Goal: Task Accomplishment & Management: Manage account settings

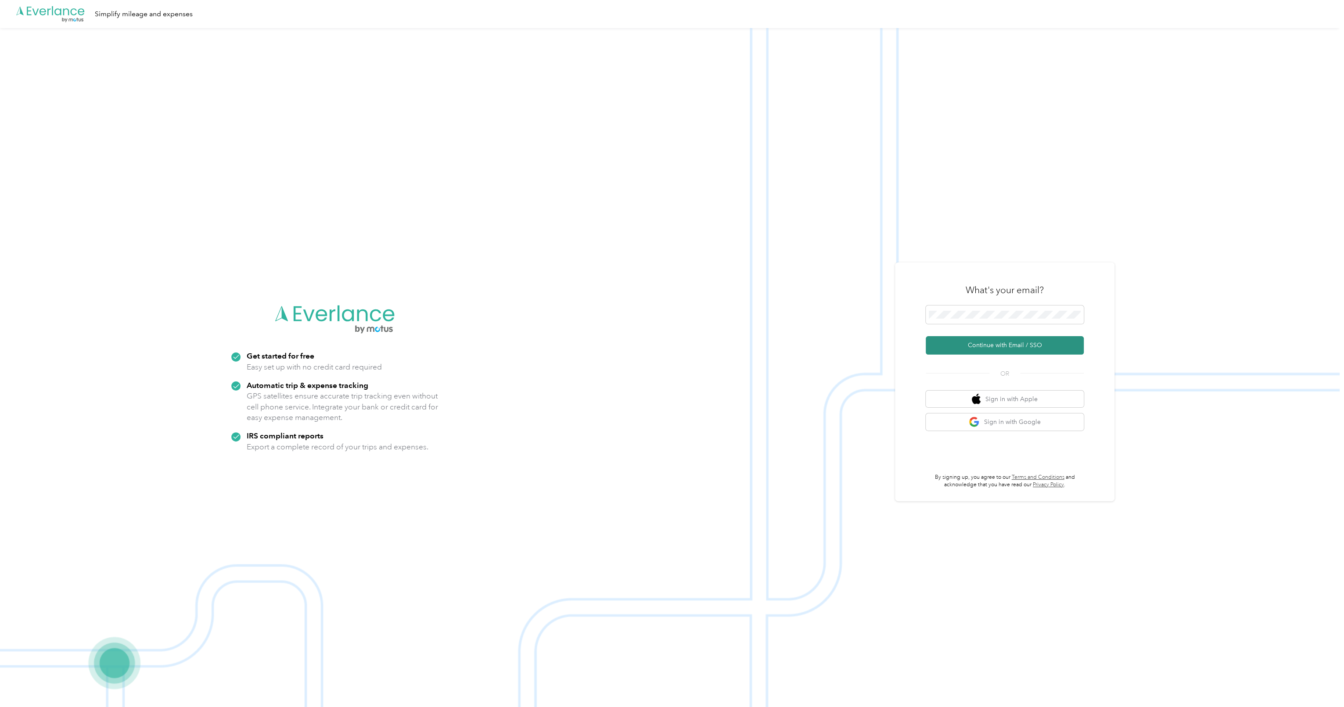
click at [993, 341] on button "Continue with Email / SSO" at bounding box center [1005, 345] width 158 height 18
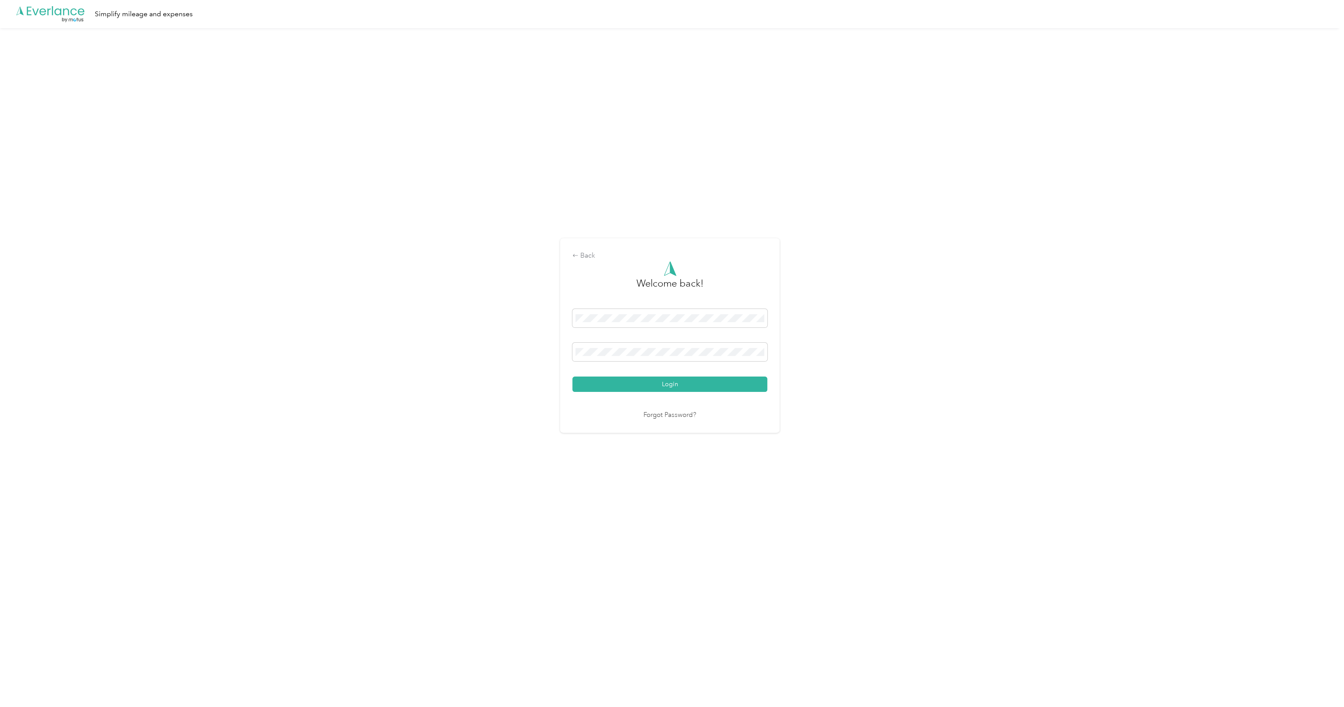
click at [735, 385] on button "Login" at bounding box center [669, 384] width 195 height 15
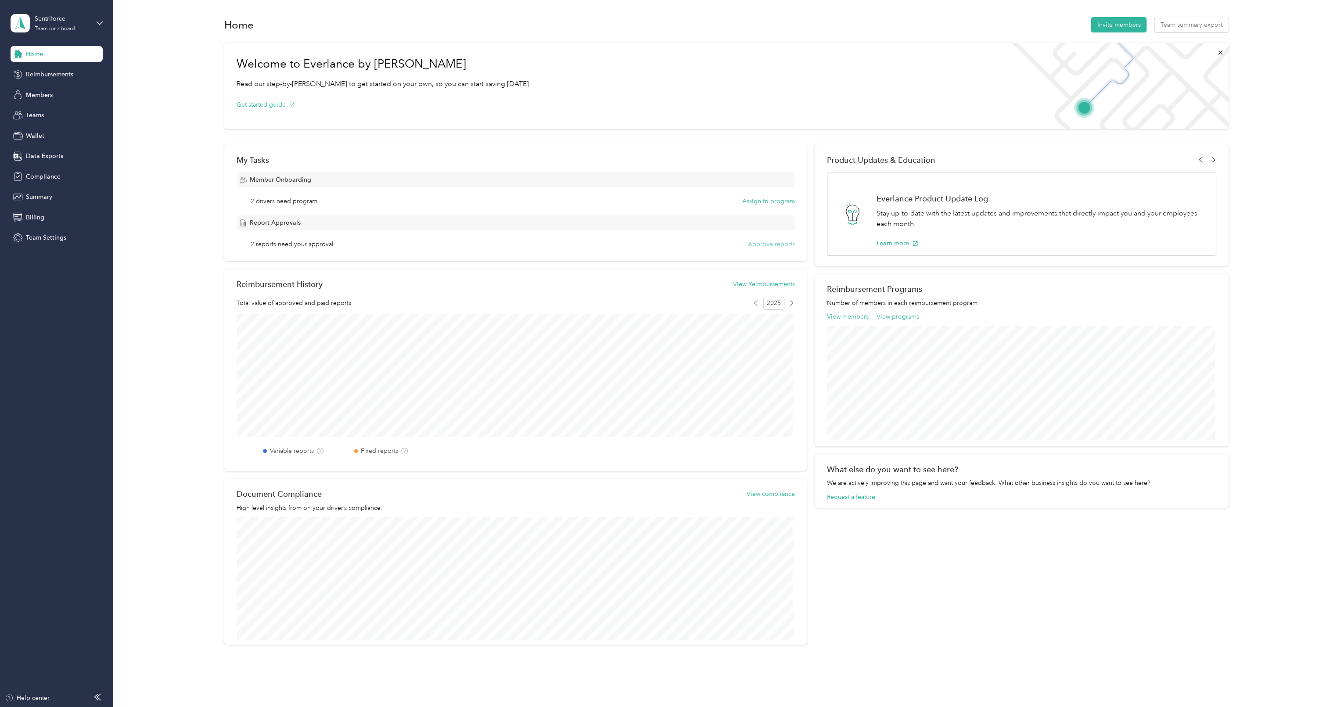
click at [765, 243] on button "Approve reports" at bounding box center [770, 244] width 47 height 9
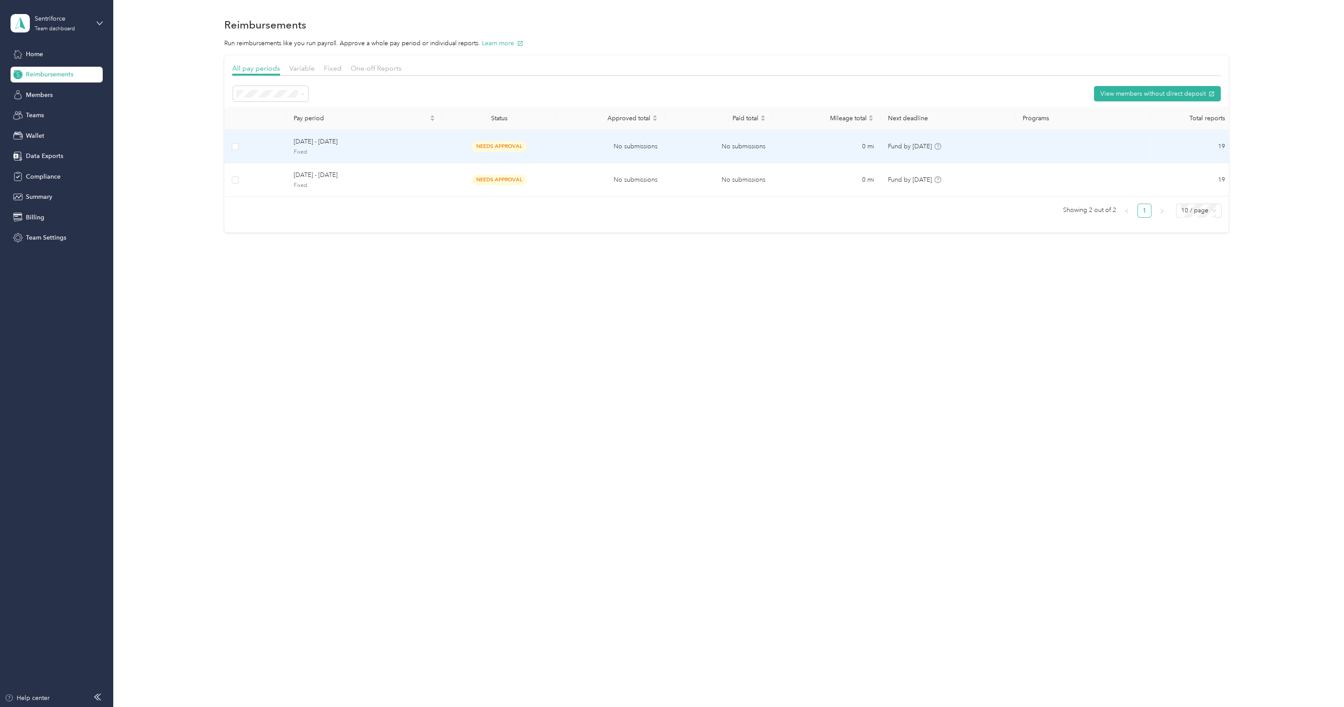
click at [321, 144] on span "[DATE] - [DATE]" at bounding box center [364, 142] width 141 height 10
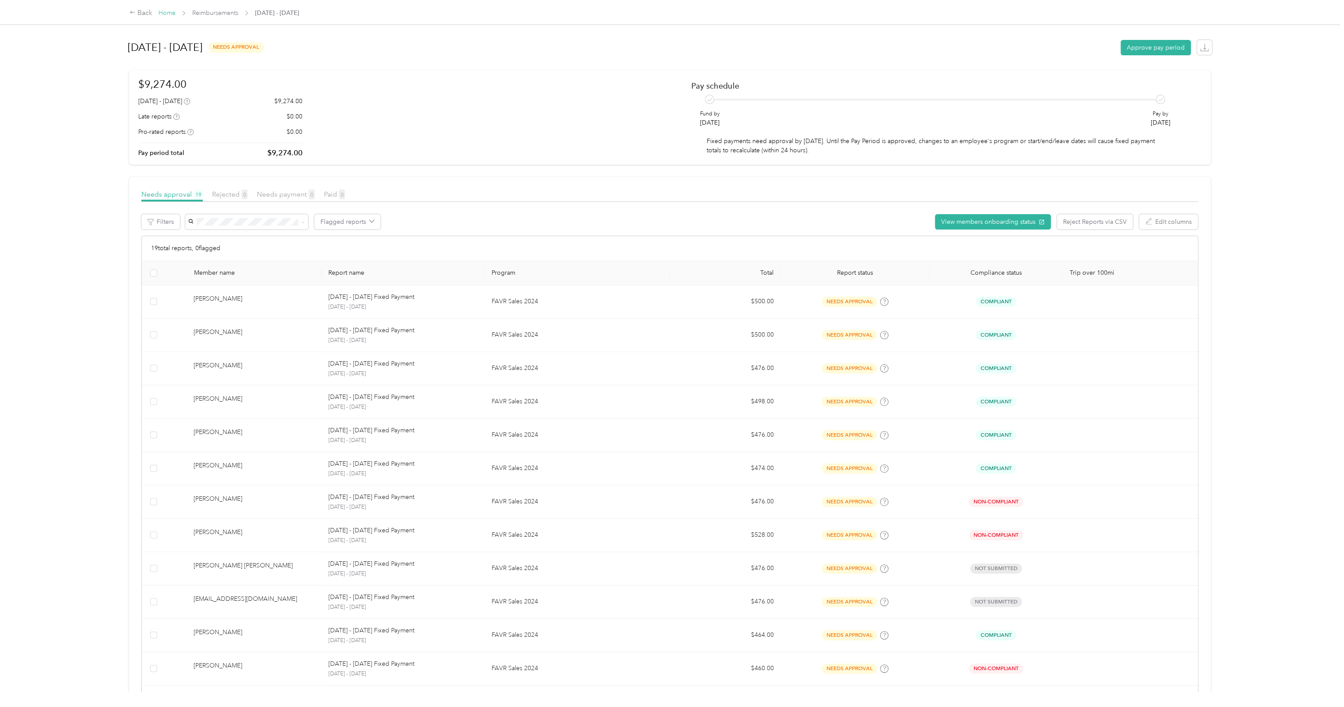
click at [165, 13] on link "Home" at bounding box center [166, 12] width 17 height 7
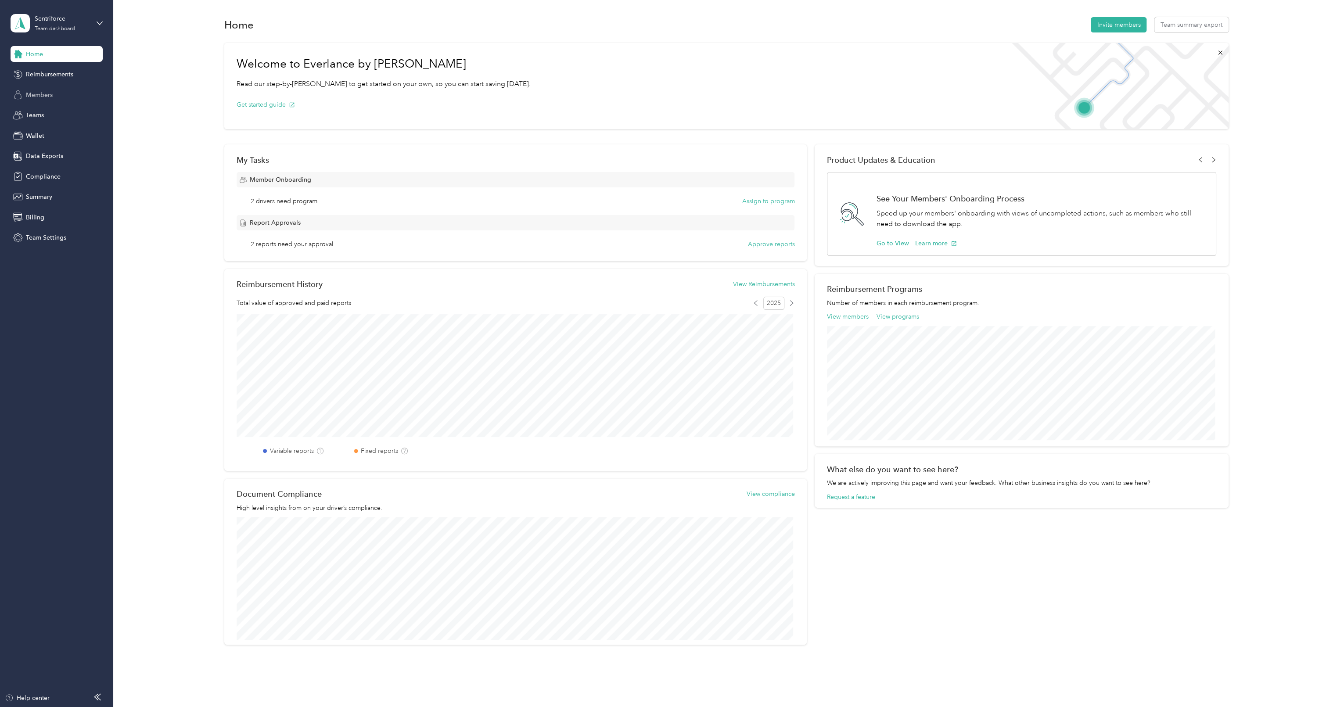
click at [37, 96] on span "Members" at bounding box center [39, 94] width 27 height 9
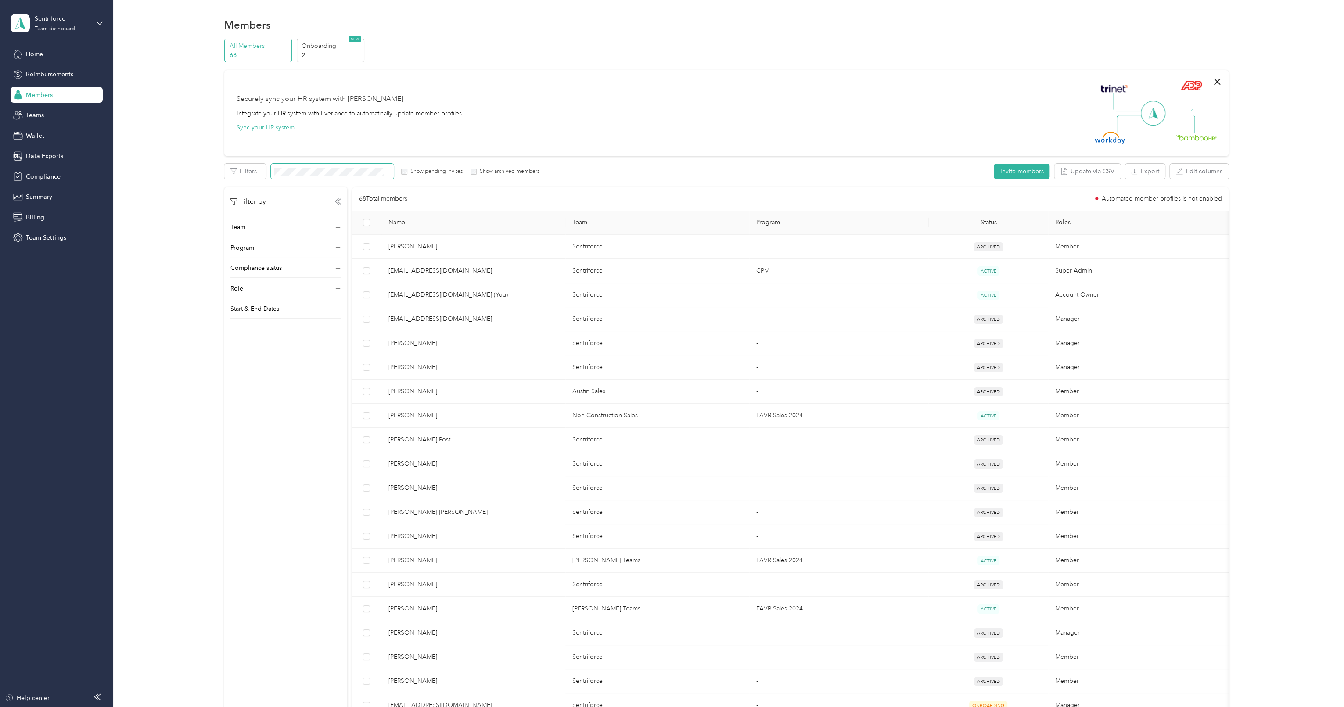
click at [345, 176] on span at bounding box center [332, 171] width 123 height 15
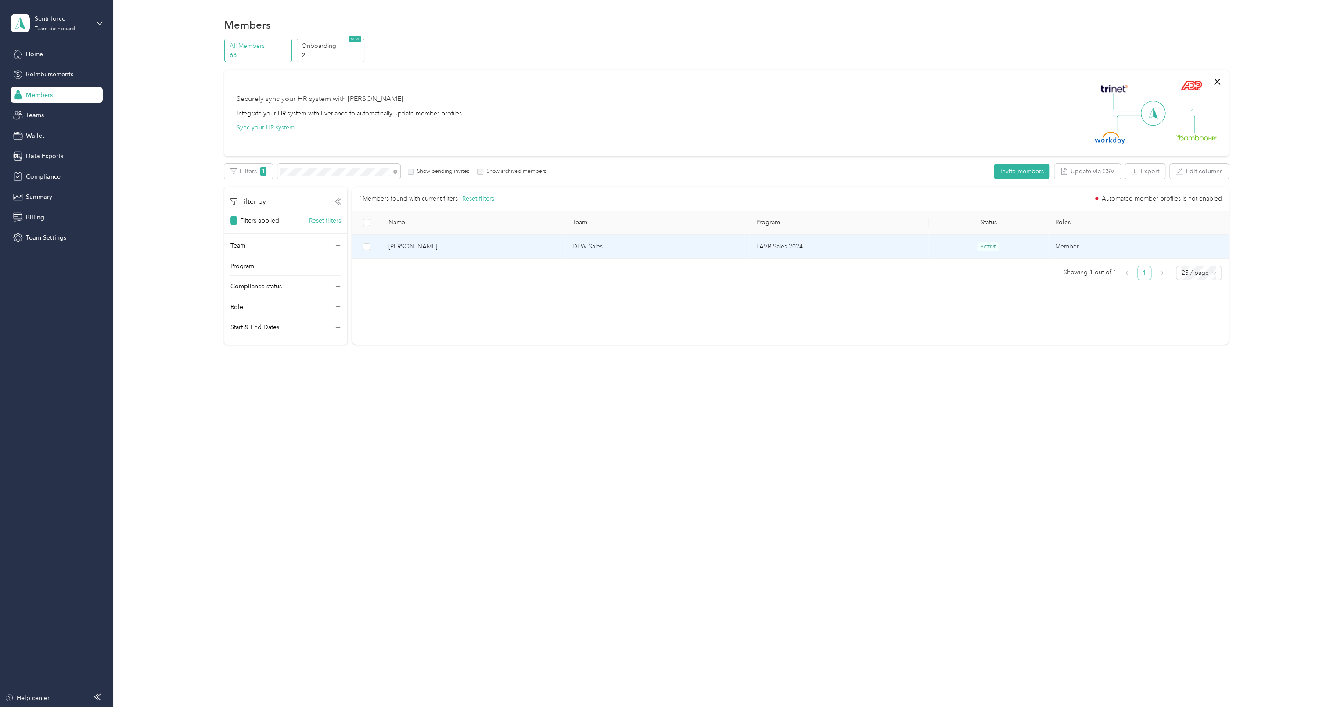
click at [440, 248] on span "[PERSON_NAME]" at bounding box center [473, 247] width 170 height 10
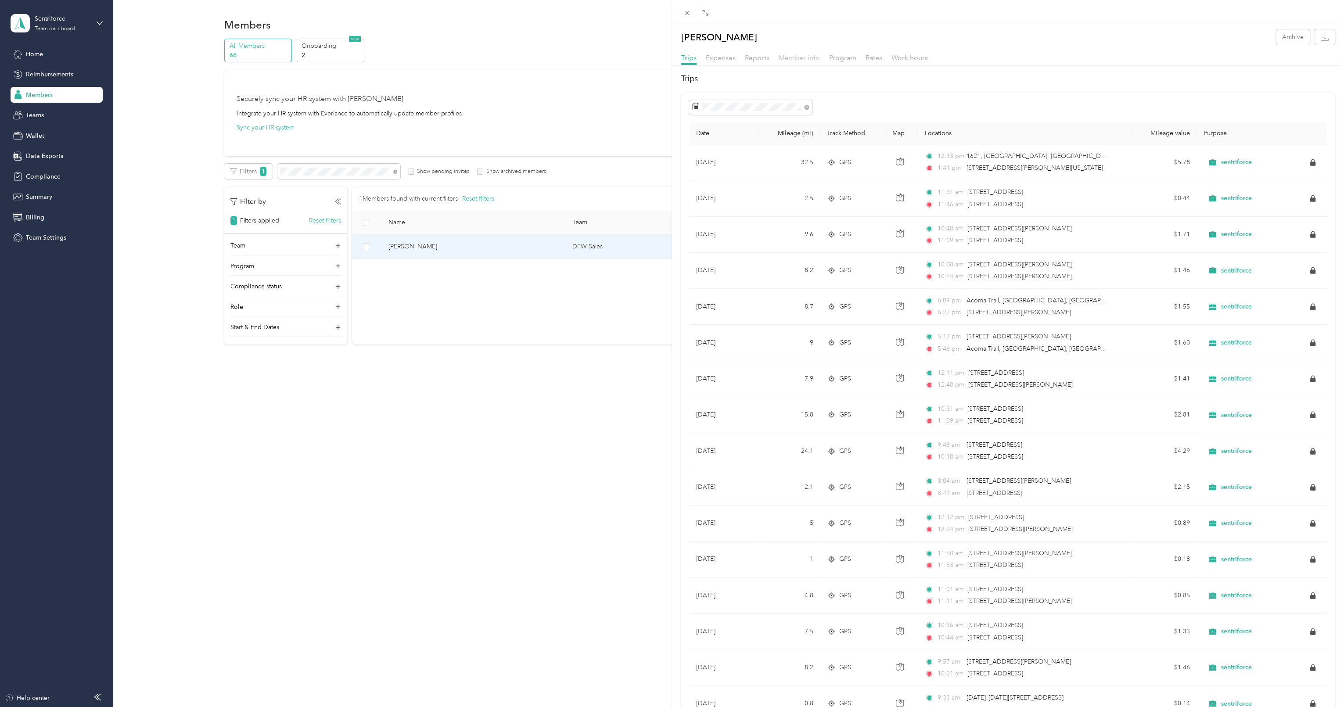
click at [811, 60] on span "Member info" at bounding box center [799, 58] width 41 height 8
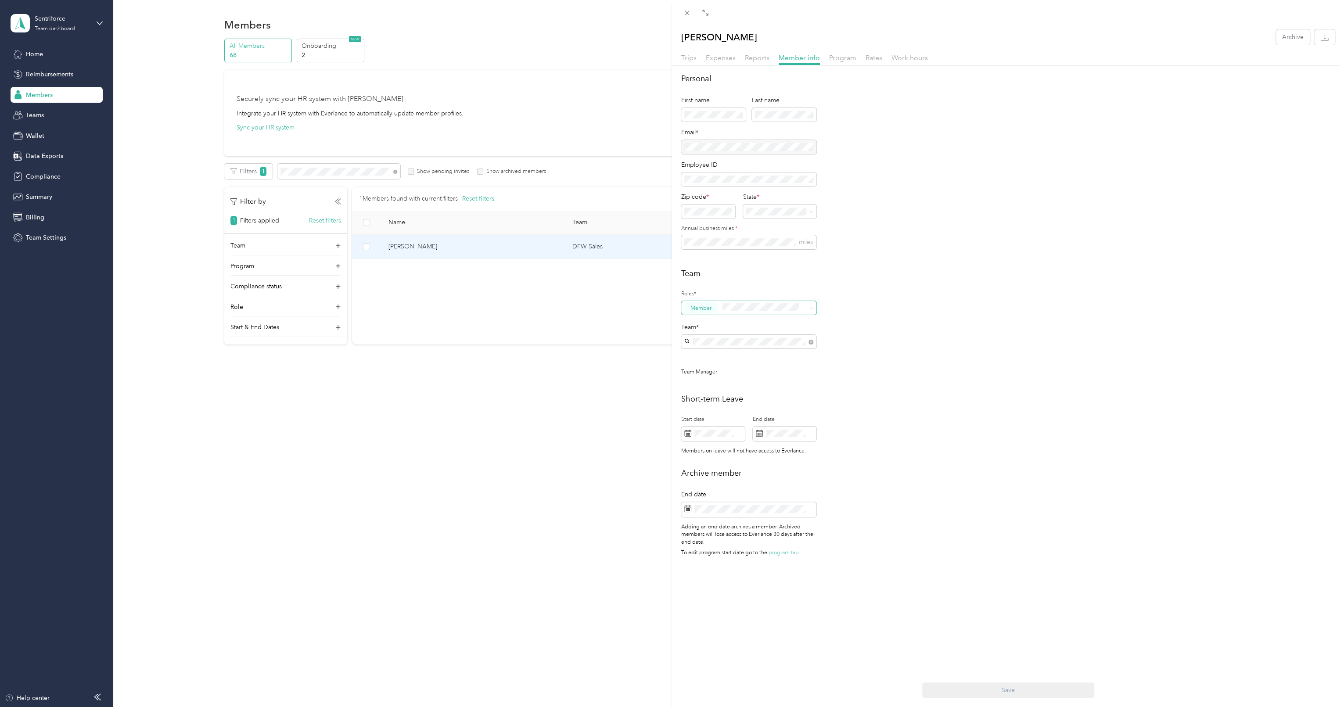
click at [802, 707] on div "Drag to resize Click to close [PERSON_NAME] Archive Trips Expenses Reports Memb…" at bounding box center [670, 707] width 1340 height 0
click at [803, 313] on span "Member" at bounding box center [748, 308] width 135 height 14
click at [801, 310] on span at bounding box center [760, 307] width 83 height 11
click at [706, 309] on span "Member" at bounding box center [700, 308] width 21 height 8
click at [940, 332] on div "Team Roles* Member Team* Team Manager" at bounding box center [1008, 327] width 654 height 118
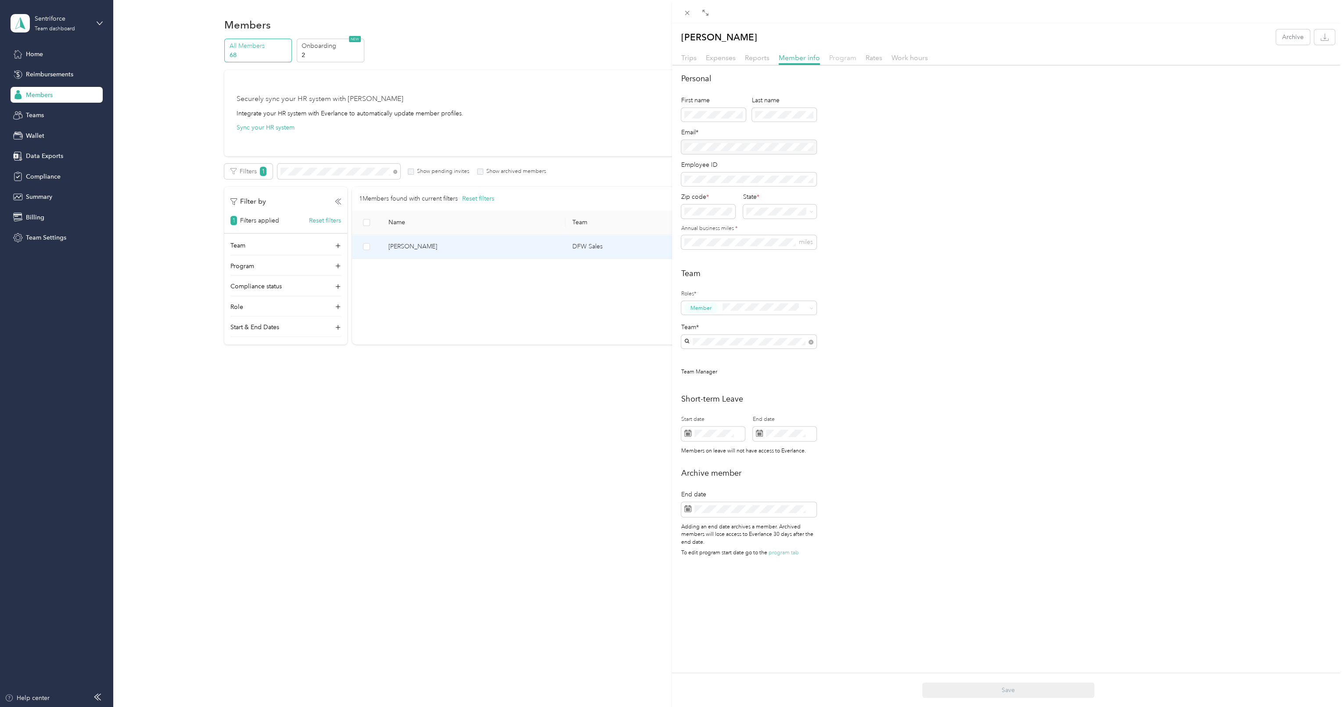
click at [840, 54] on span "Program" at bounding box center [842, 58] width 27 height 8
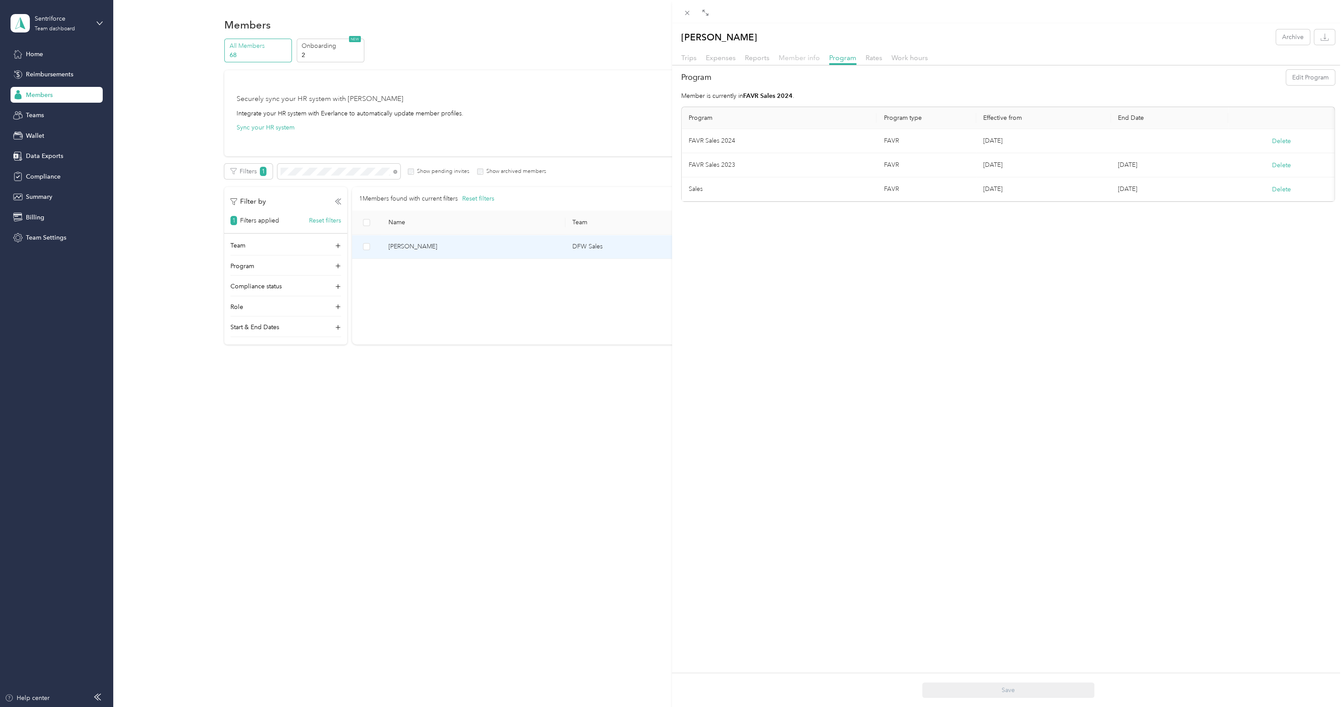
click at [800, 59] on span "Member info" at bounding box center [799, 58] width 41 height 8
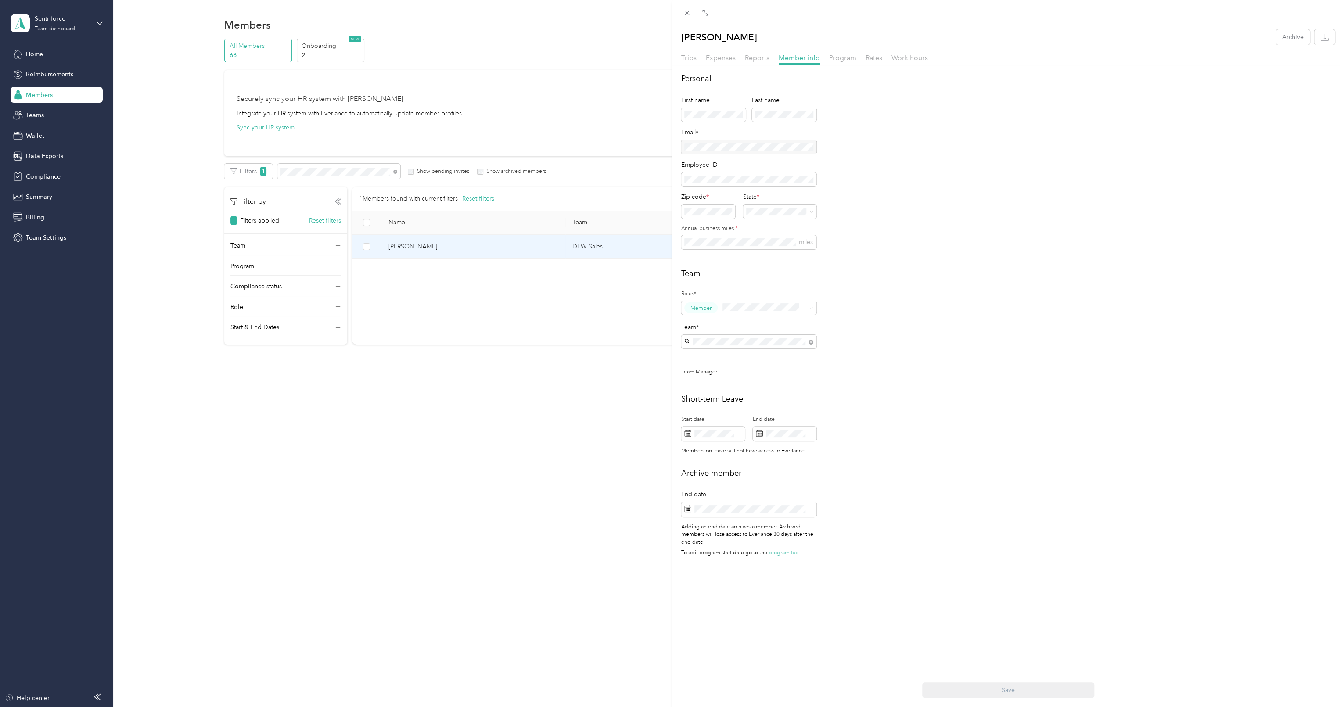
click at [393, 507] on div "[PERSON_NAME] Archive Trips Expenses Reports Member info Program Rates Work hou…" at bounding box center [672, 353] width 1344 height 707
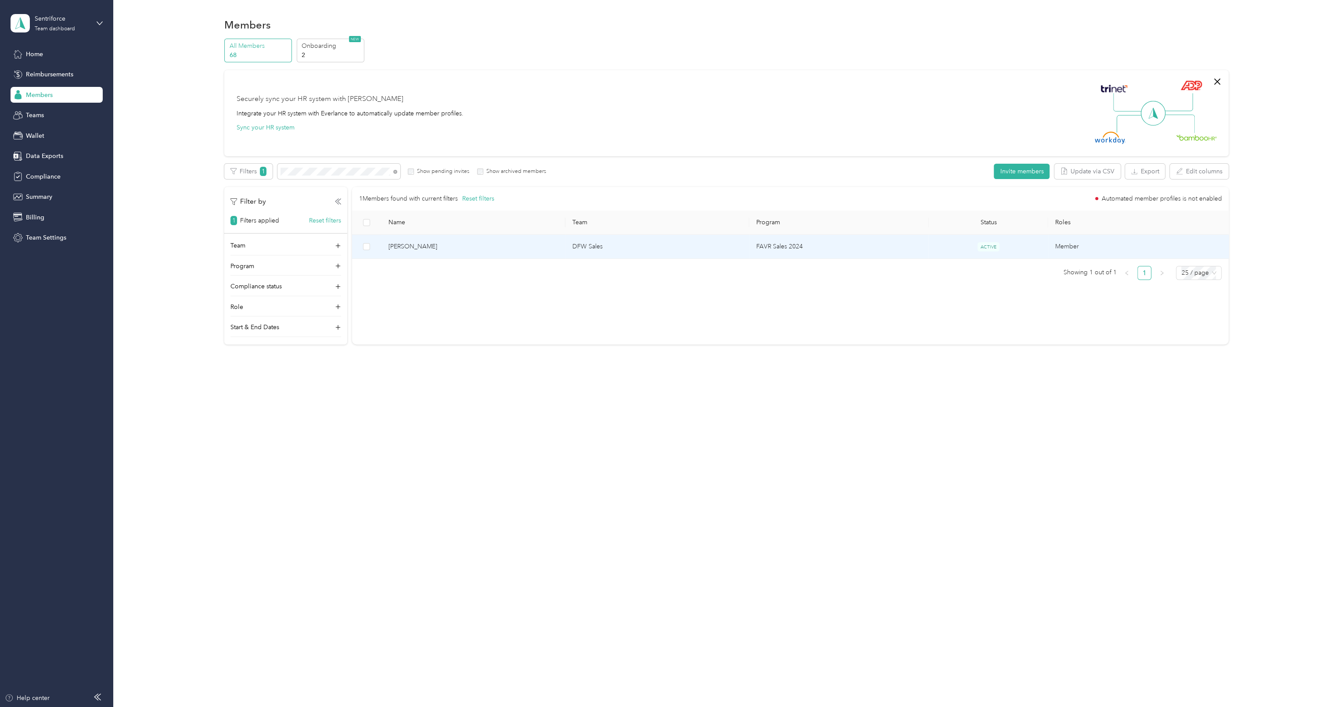
click at [495, 241] on td "[PERSON_NAME]" at bounding box center [473, 247] width 184 height 24
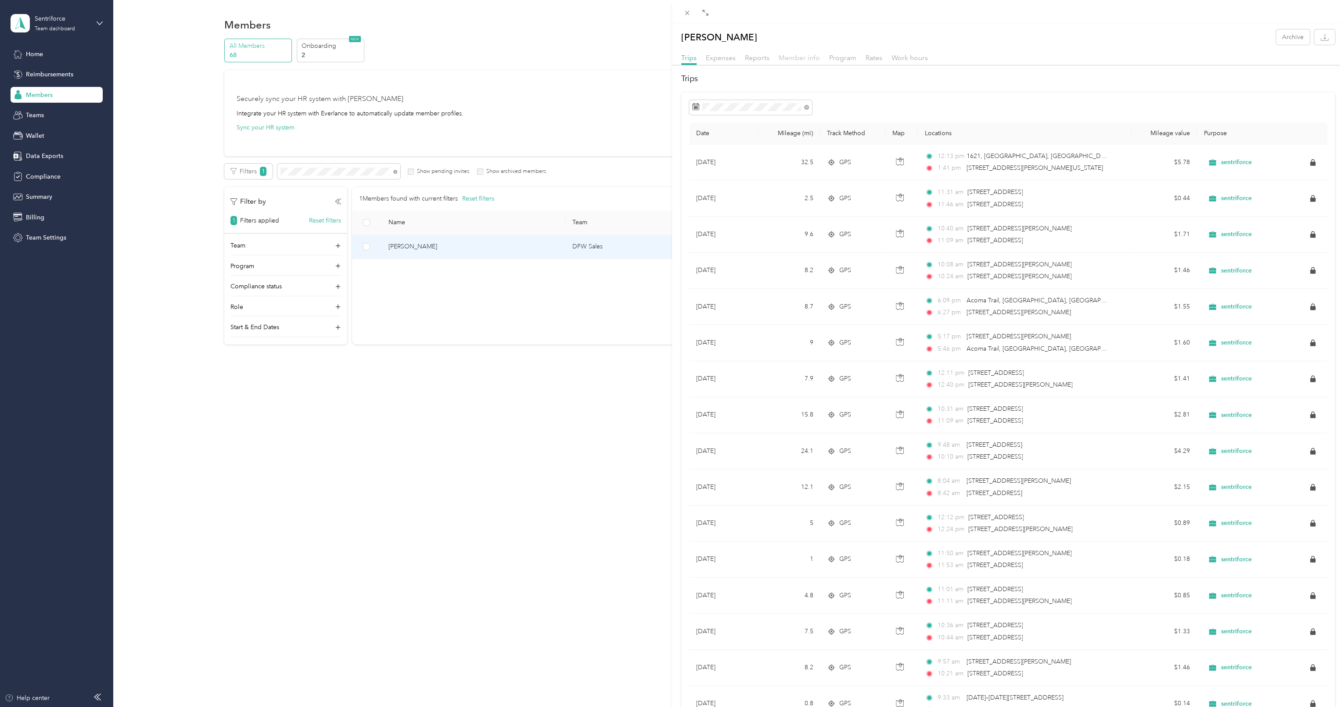
click at [801, 60] on span "Member info" at bounding box center [799, 58] width 41 height 8
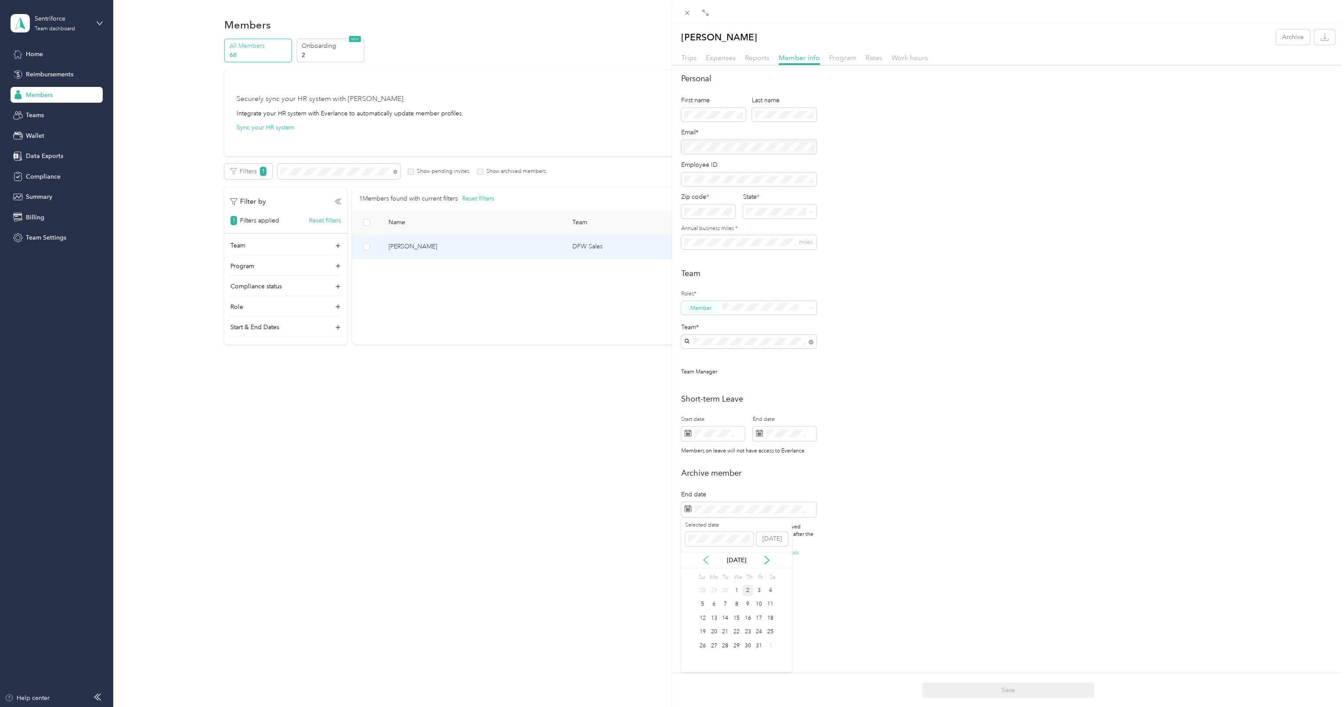
click at [707, 563] on icon at bounding box center [706, 560] width 4 height 8
click at [737, 589] on div "3" at bounding box center [736, 590] width 11 height 11
click at [1013, 689] on button "Save" at bounding box center [1008, 689] width 172 height 15
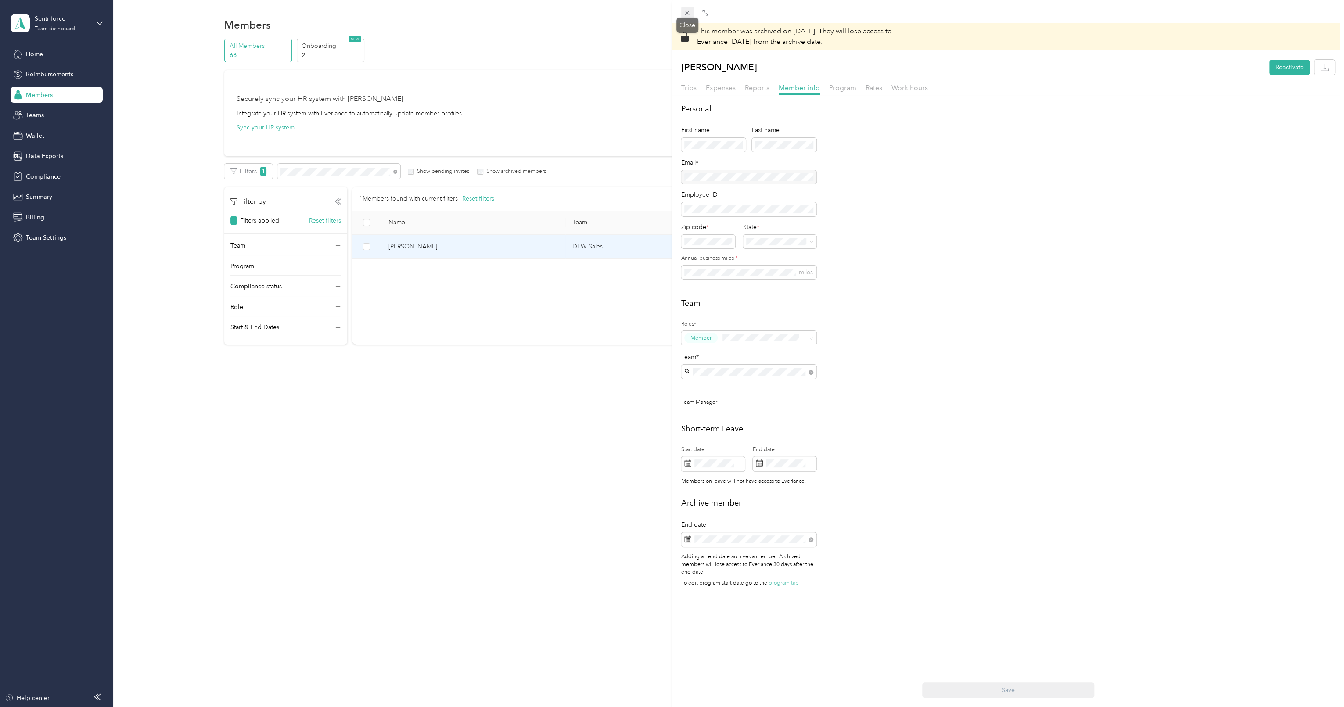
click at [685, 11] on icon at bounding box center [687, 13] width 4 height 4
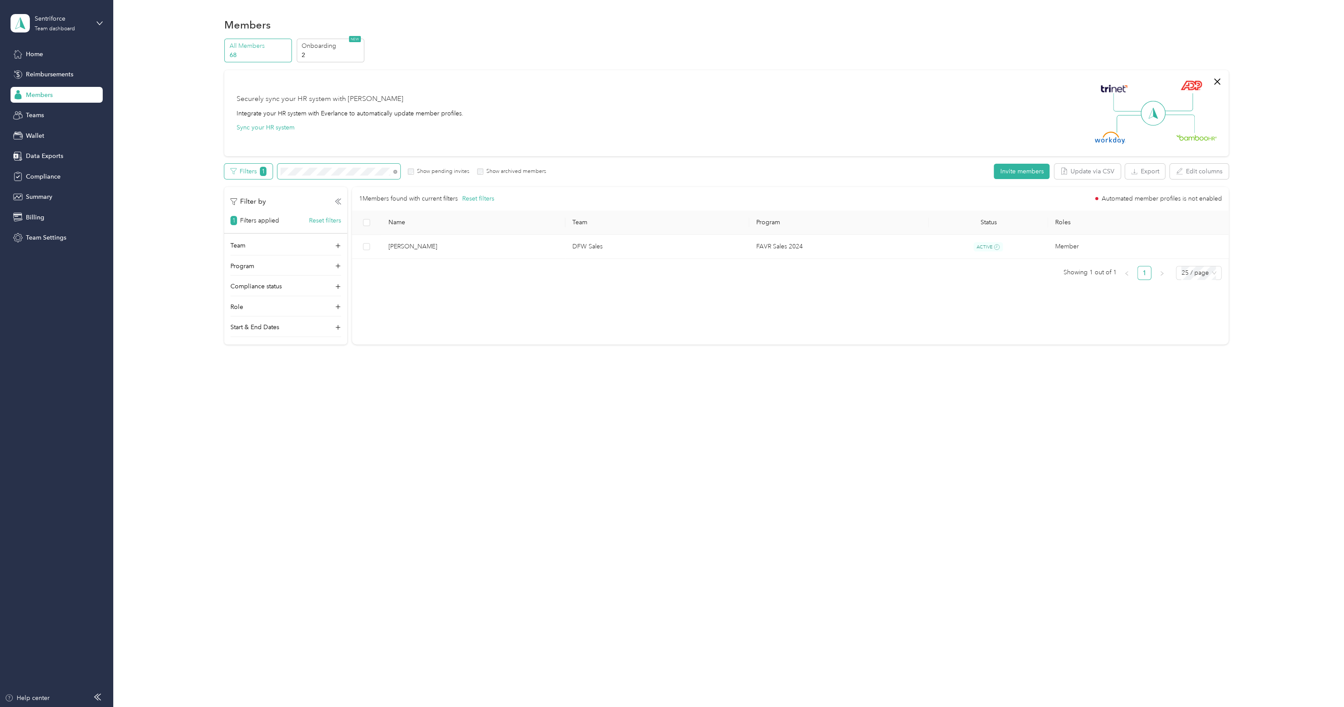
click at [248, 164] on div "Filters 1 Show pending invites Show archived members" at bounding box center [385, 171] width 322 height 15
click at [42, 77] on span "Reimbursements" at bounding box center [49, 74] width 47 height 9
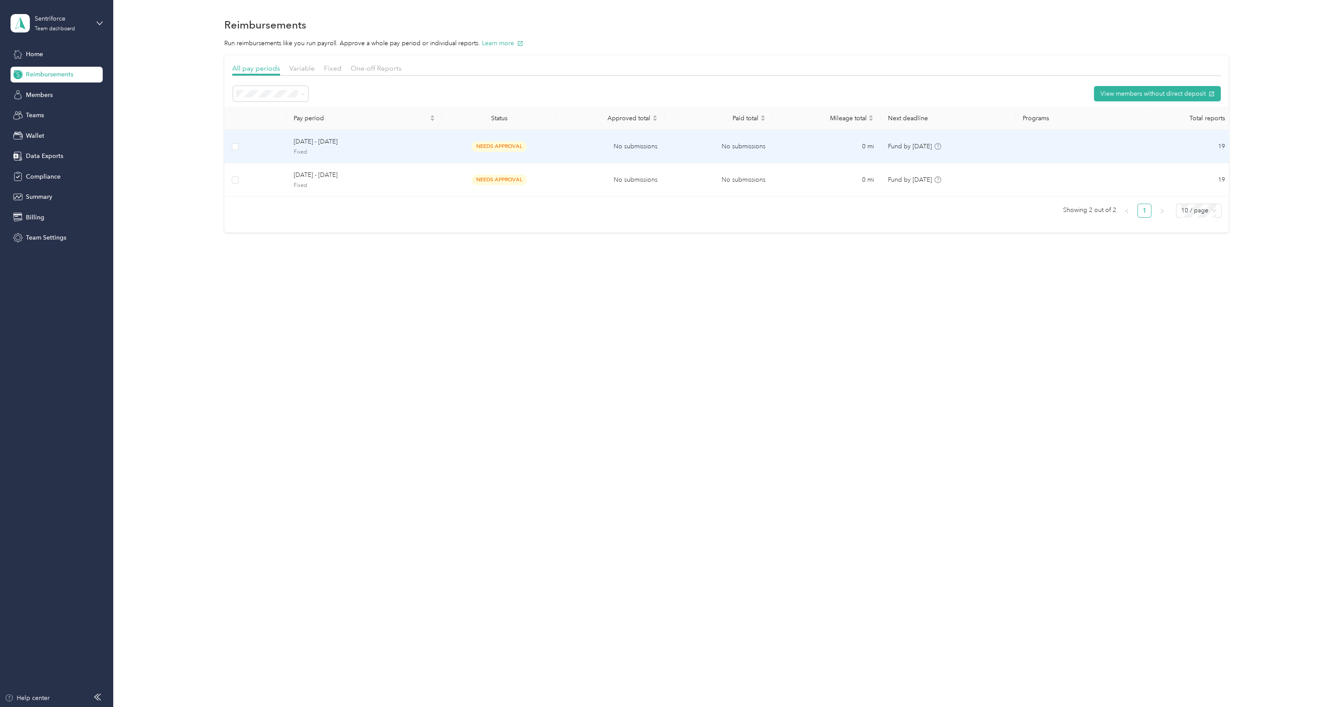
click at [333, 140] on span "[DATE] - [DATE]" at bounding box center [364, 142] width 141 height 10
